Goal: Check status: Check status

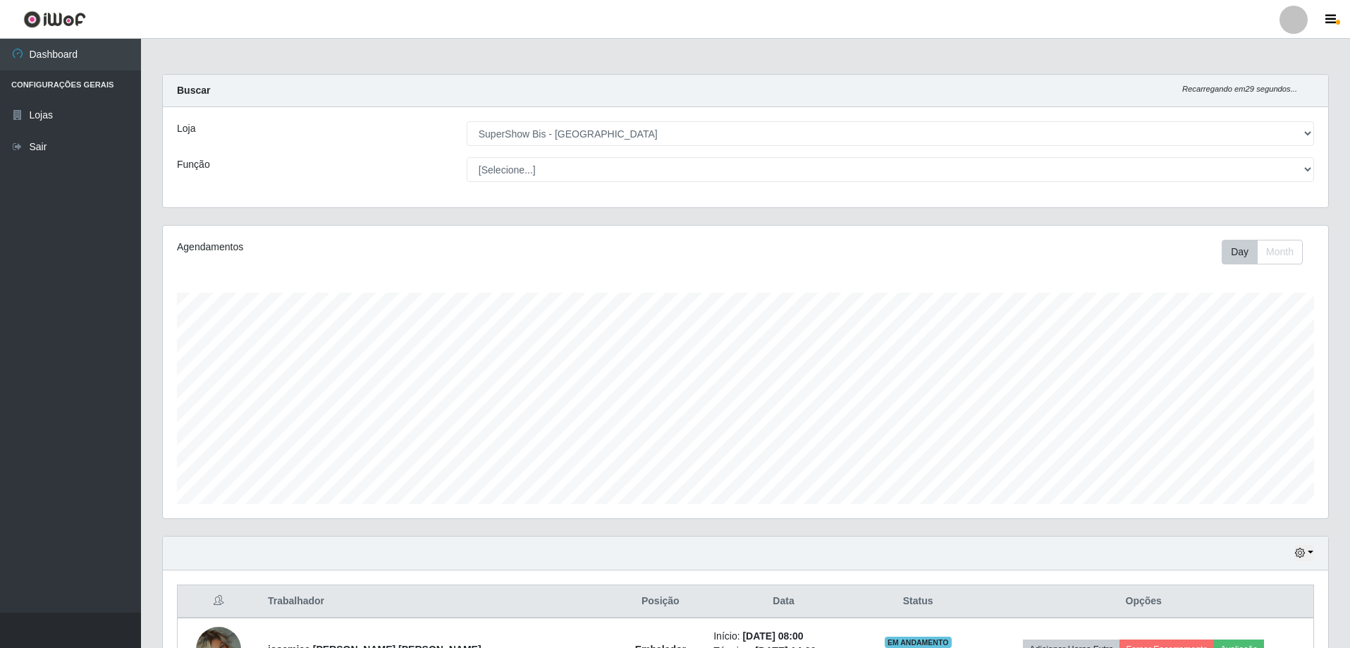
select select "59"
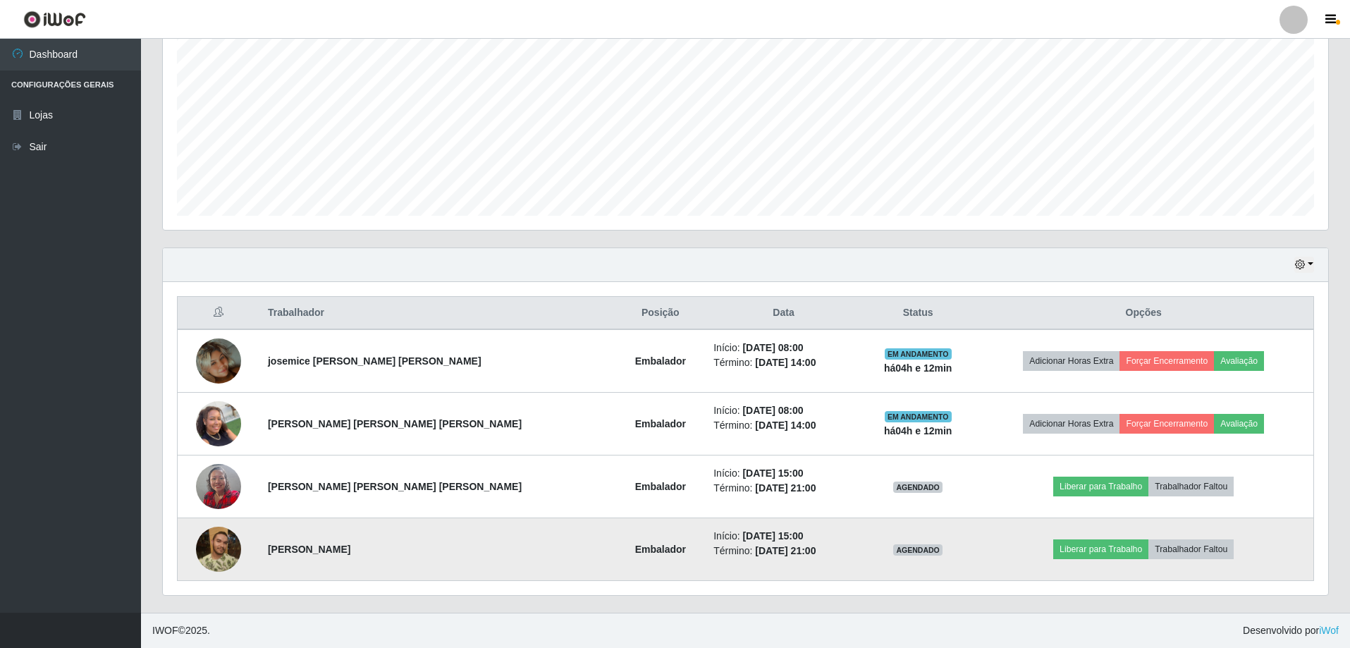
scroll to position [292, 1165]
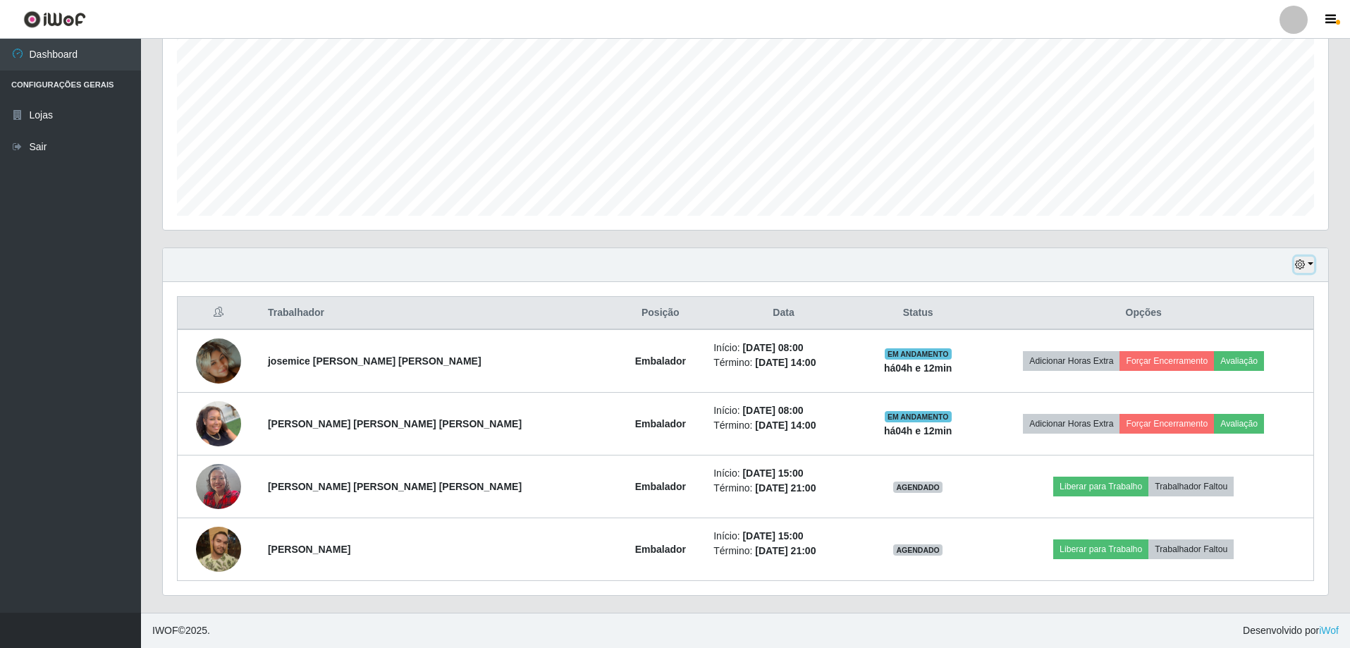
click at [1310, 264] on button "button" at bounding box center [1304, 265] width 20 height 16
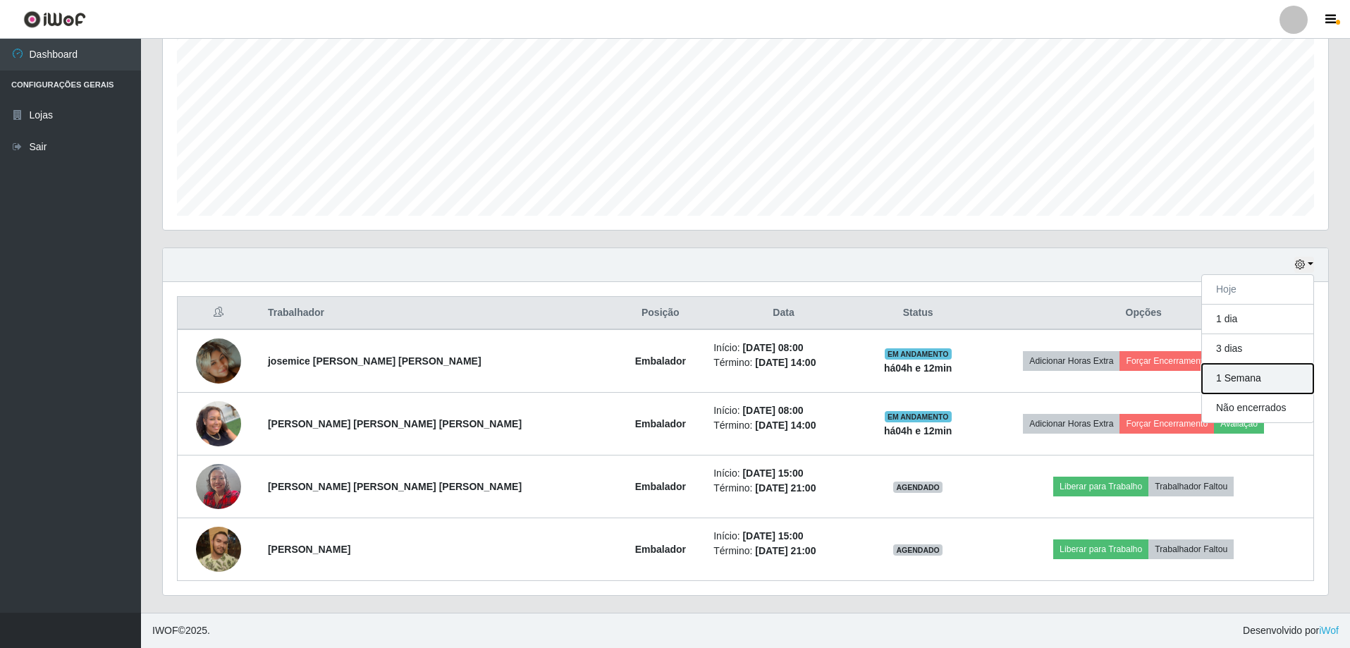
click at [1233, 383] on button "1 Semana" at bounding box center [1257, 379] width 111 height 30
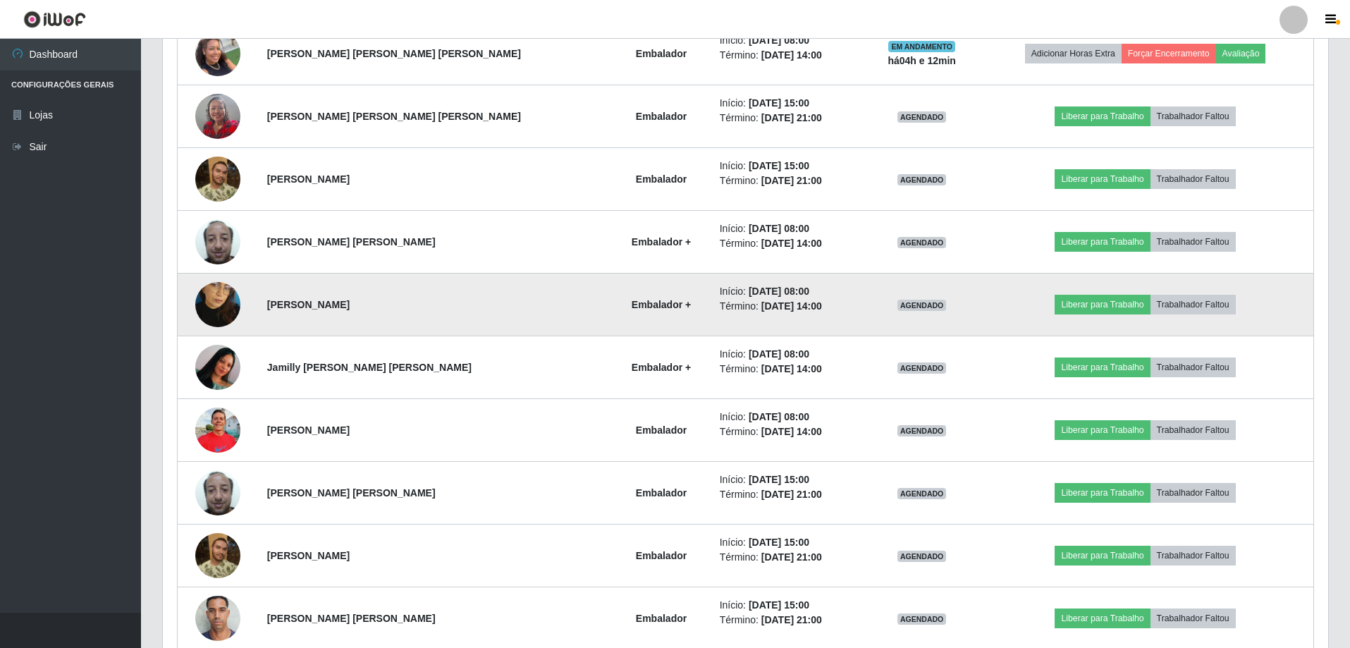
scroll to position [588, 0]
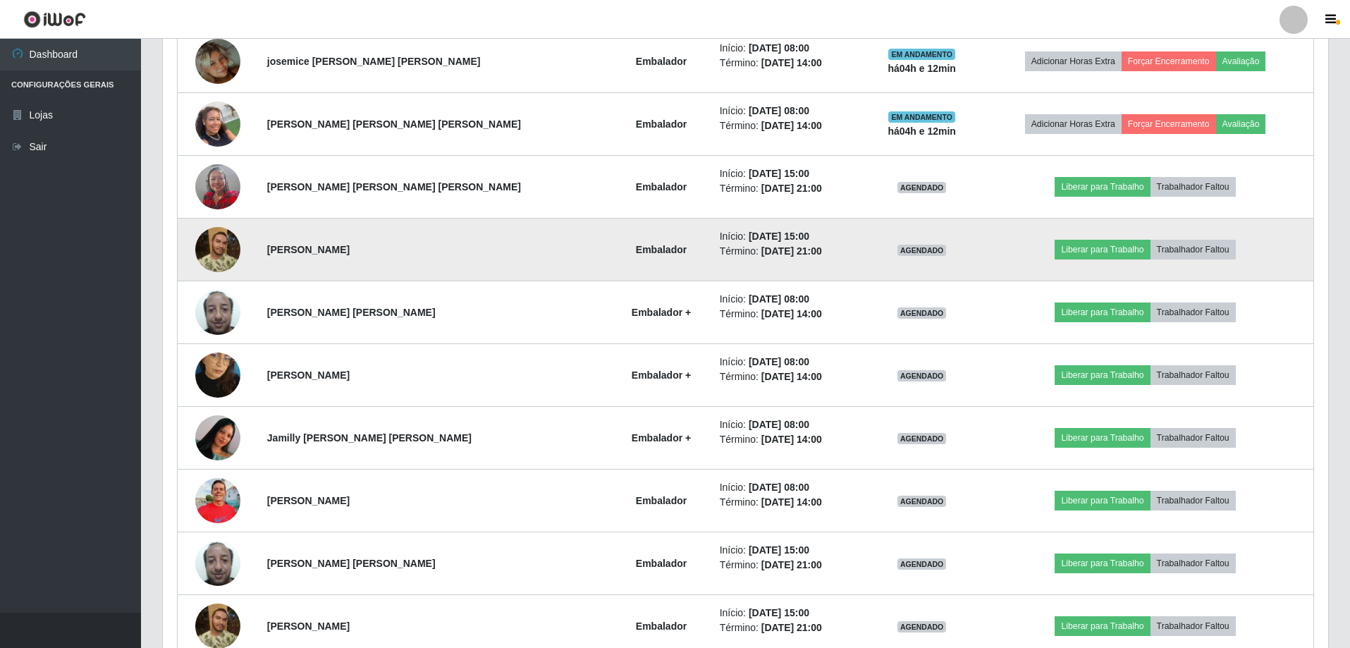
click at [219, 258] on img at bounding box center [217, 249] width 45 height 45
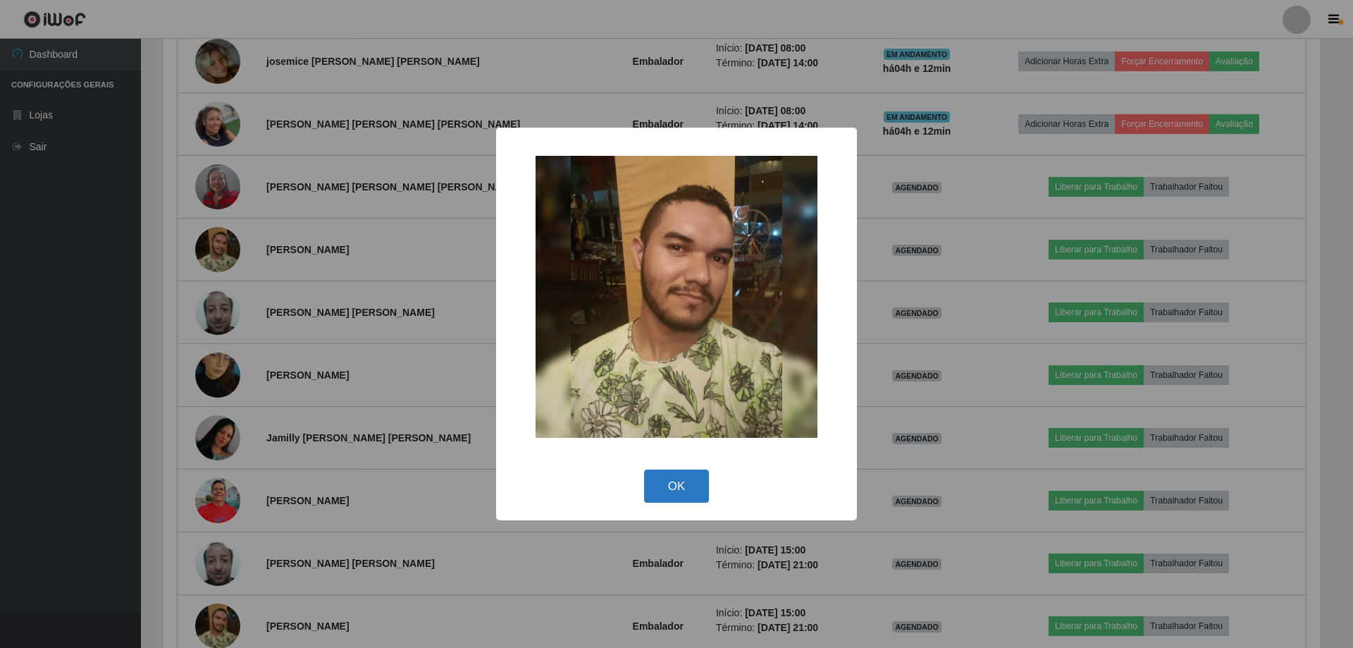
click at [687, 483] on button "OK" at bounding box center [677, 485] width 66 height 33
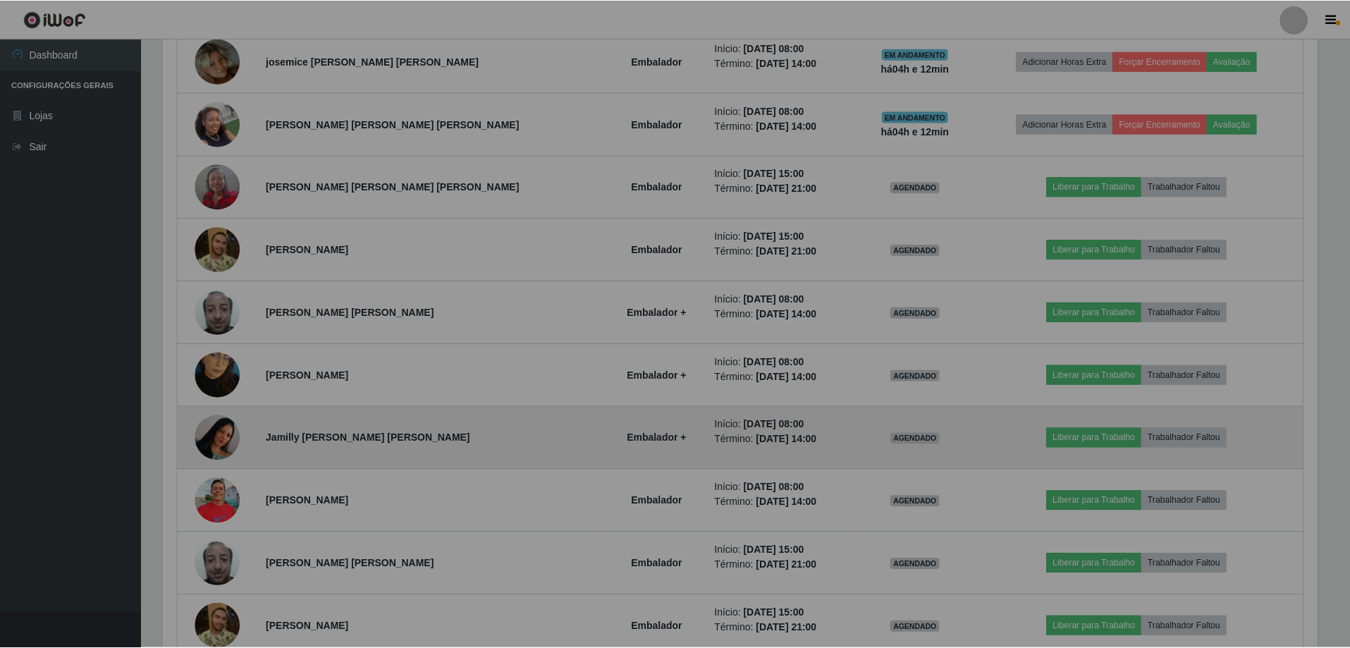
scroll to position [292, 1165]
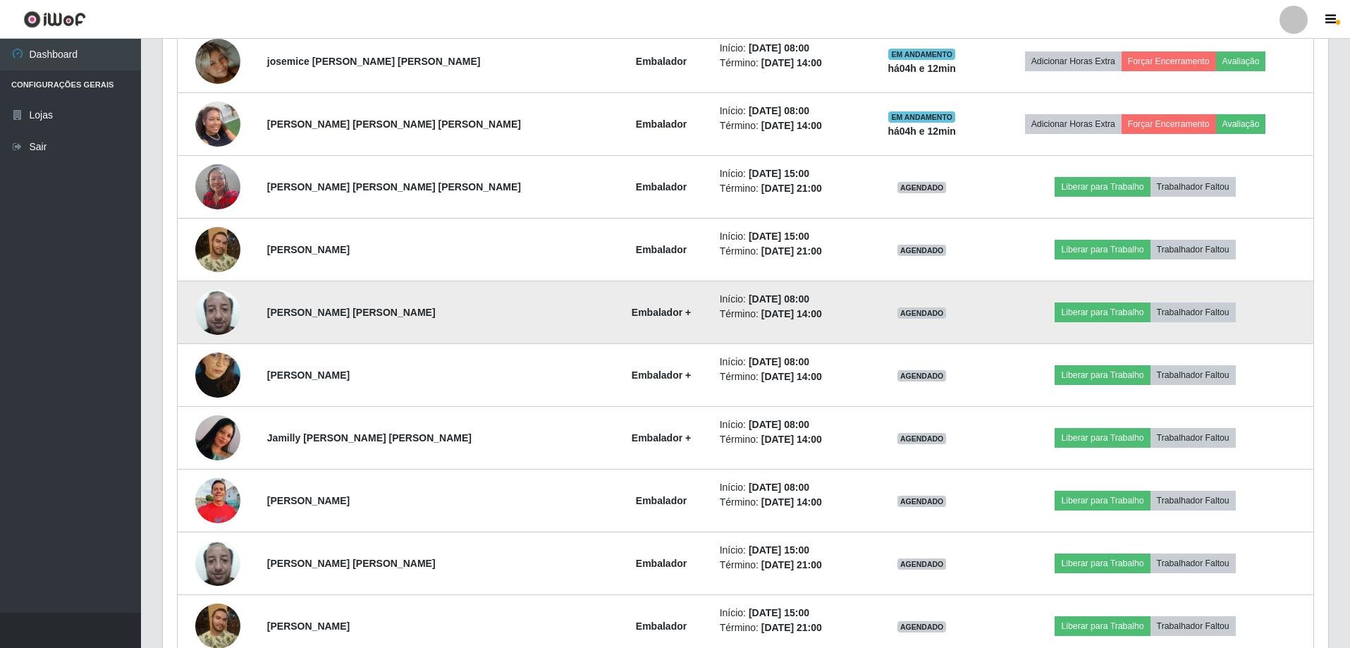
click at [223, 319] on img at bounding box center [217, 312] width 45 height 60
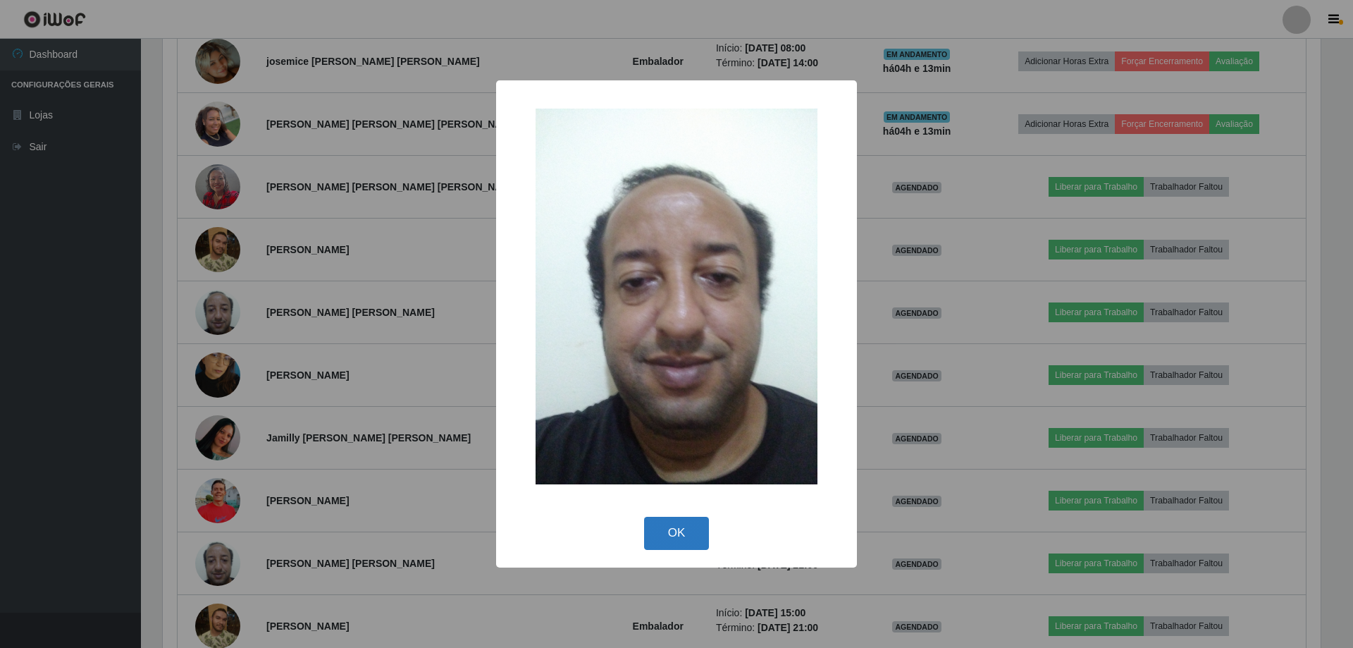
click at [689, 529] on button "OK" at bounding box center [677, 533] width 66 height 33
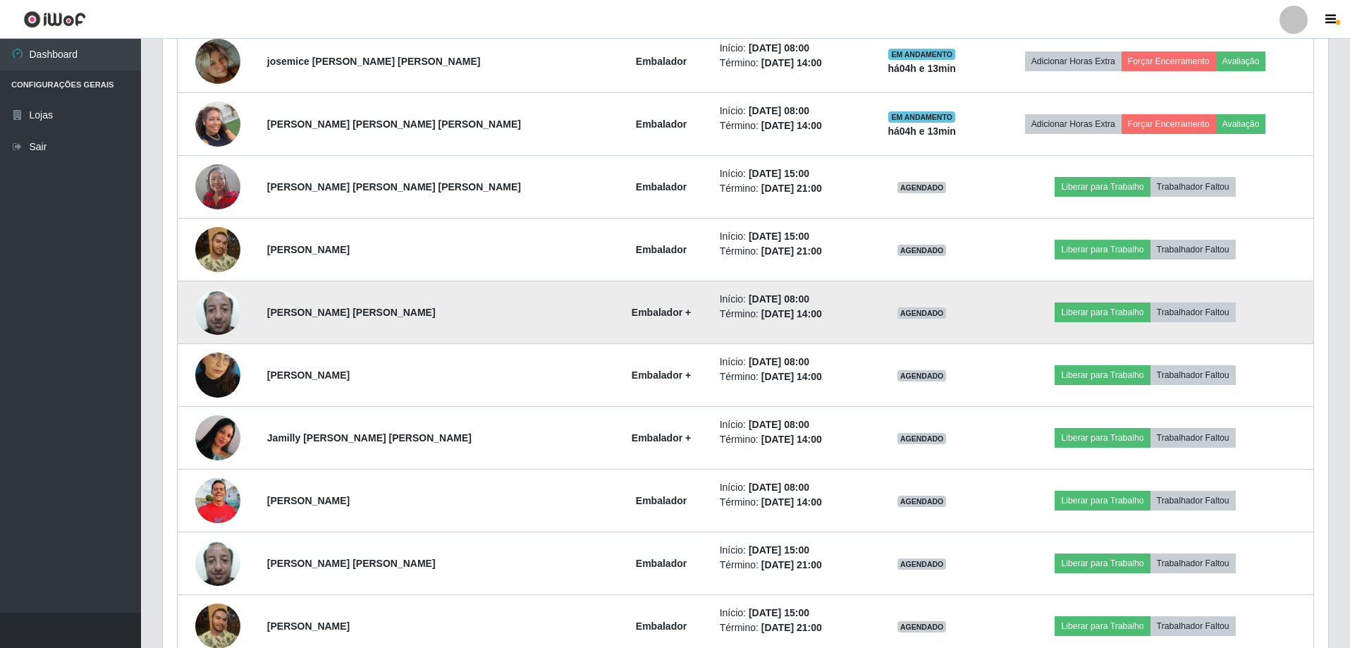
scroll to position [94, 0]
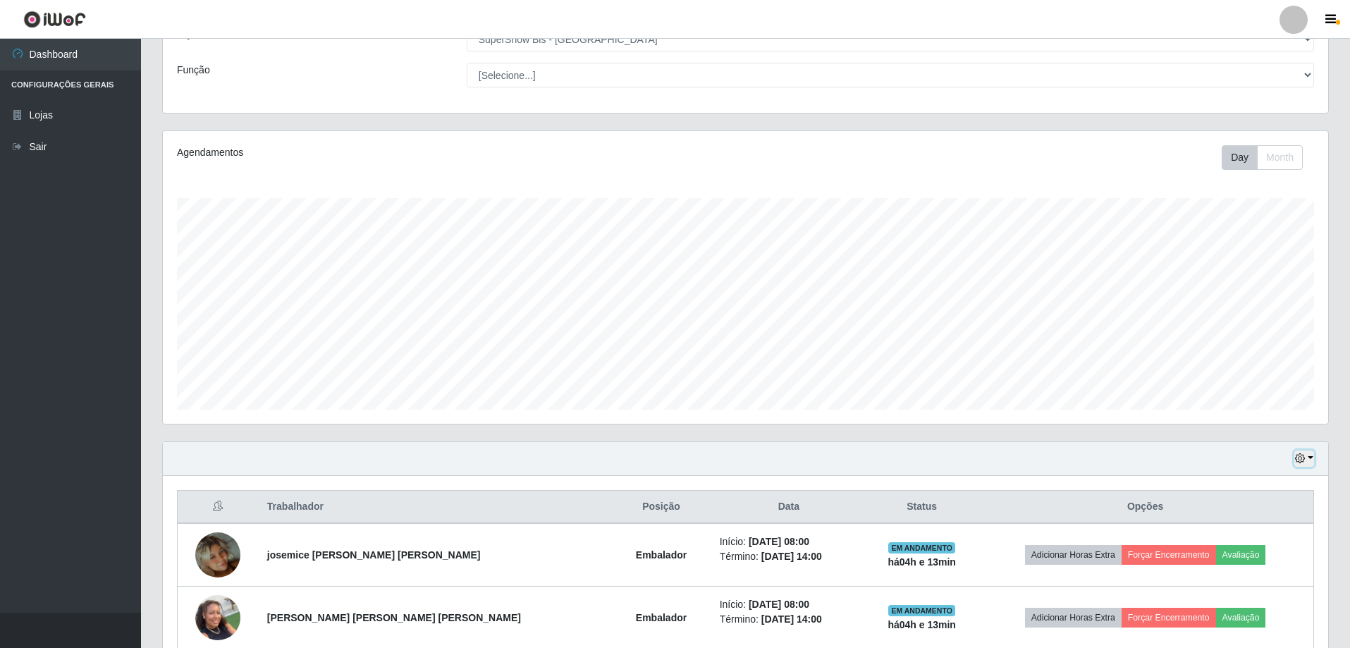
click at [1313, 459] on button "button" at bounding box center [1304, 458] width 20 height 16
click at [1247, 487] on button "Hoje" at bounding box center [1257, 484] width 111 height 30
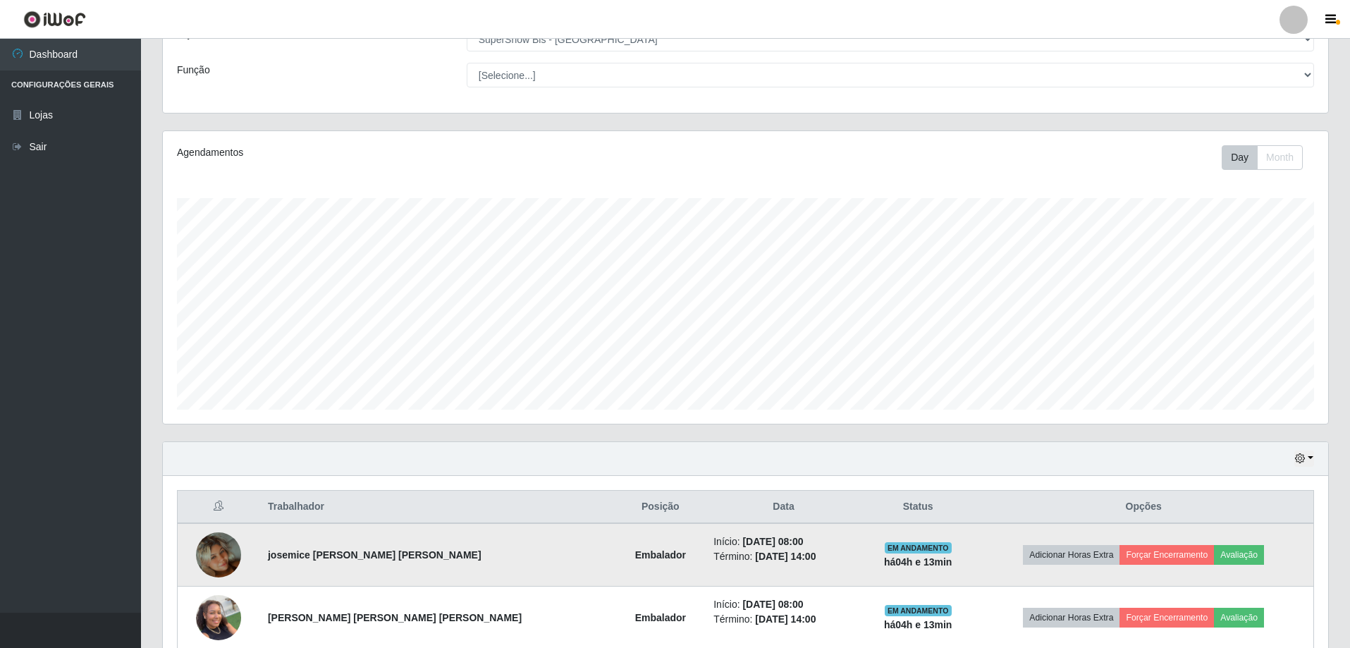
scroll to position [288, 0]
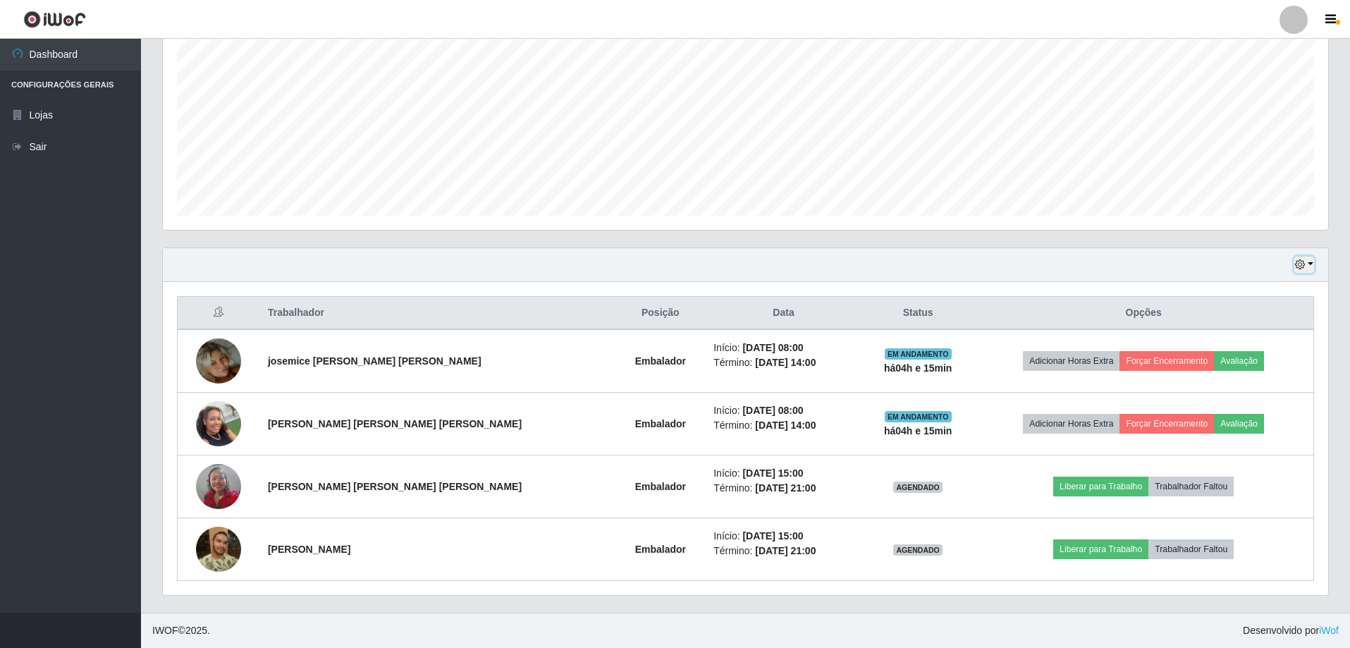
click at [1309, 263] on button "button" at bounding box center [1304, 265] width 20 height 16
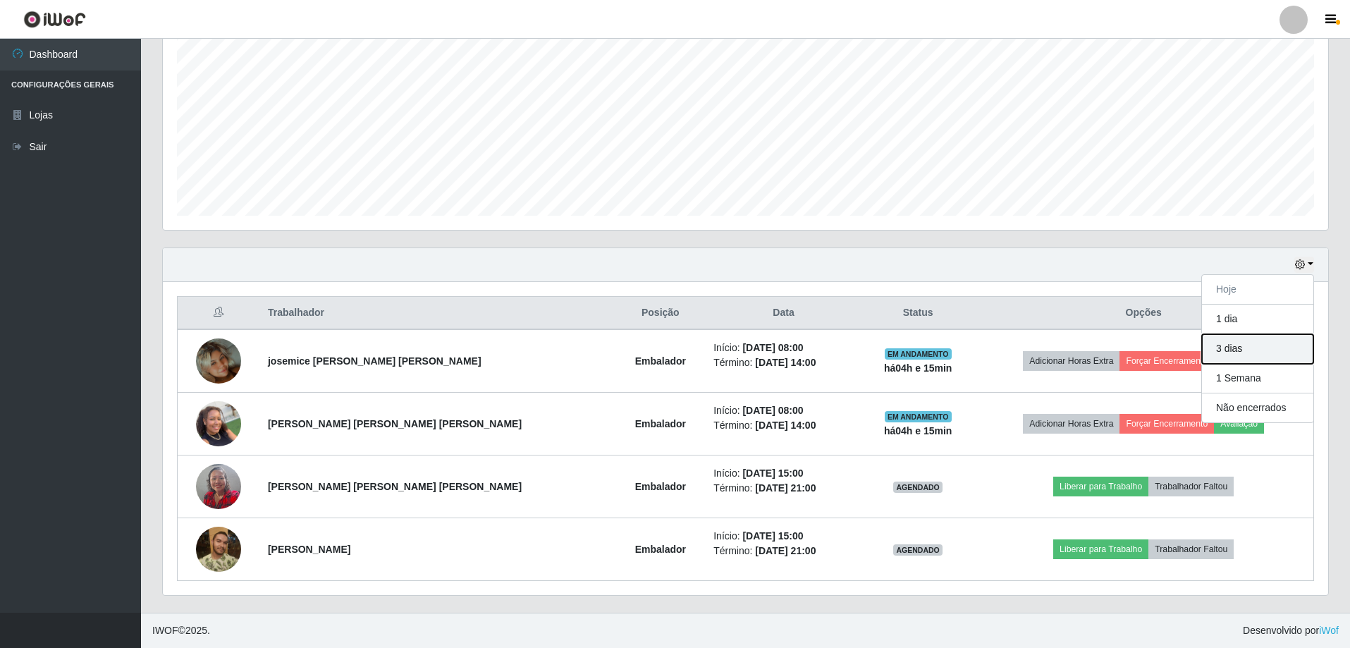
click at [1228, 352] on button "3 dias" at bounding box center [1257, 349] width 111 height 30
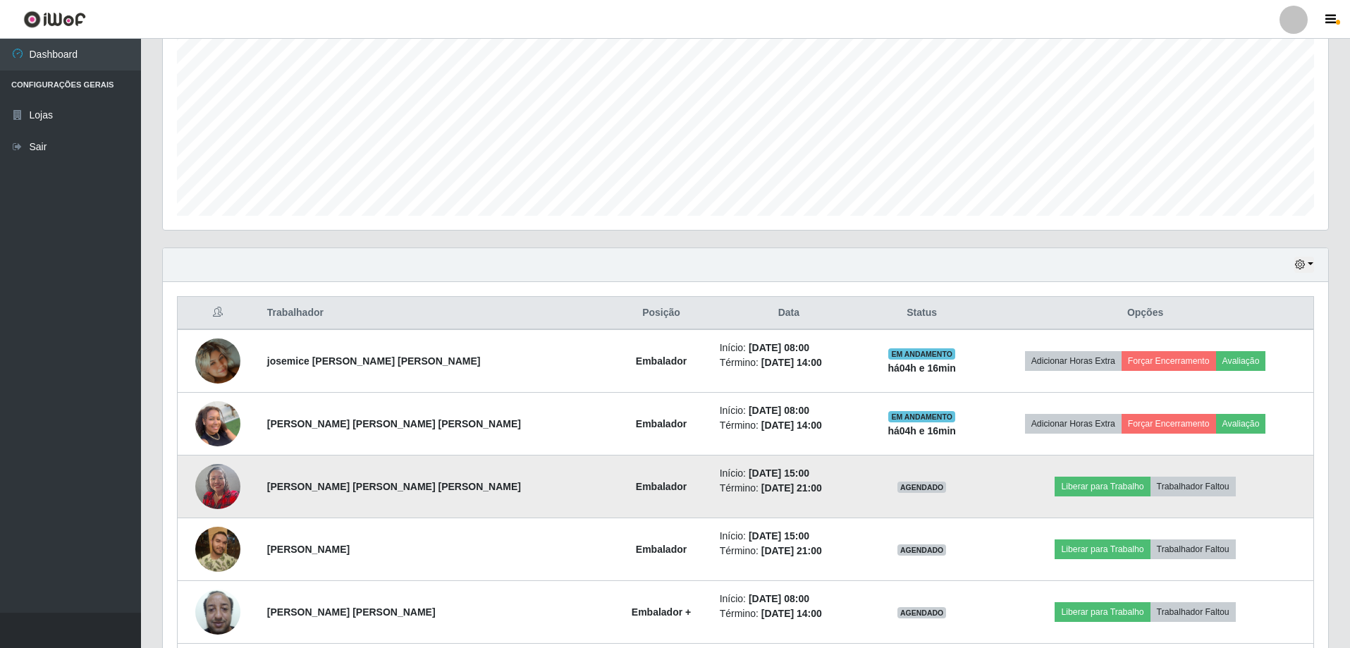
scroll to position [476, 0]
